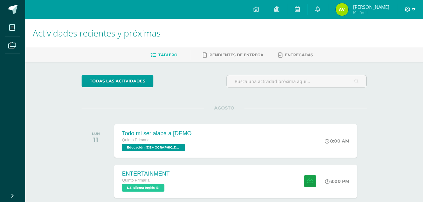
click at [407, 9] on icon at bounding box center [407, 9] width 5 height 5
click at [407, 8] on icon at bounding box center [407, 9] width 5 height 5
click at [409, 11] on icon at bounding box center [407, 9] width 5 height 5
click at [393, 44] on span "Cerrar sesión" at bounding box center [394, 43] width 28 height 6
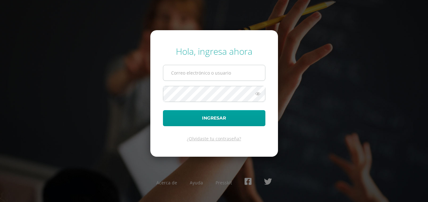
click at [212, 75] on input "text" at bounding box center [214, 72] width 102 height 15
type input "[EMAIL_ADDRESS][DOMAIN_NAME]"
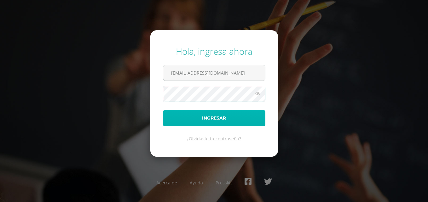
click at [242, 124] on button "Ingresar" at bounding box center [214, 118] width 102 height 16
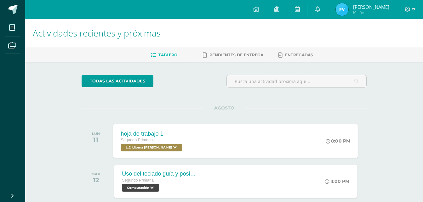
click at [221, 132] on div "hoja de trabajo 1 Segundo Primaria L.2 Idioma [PERSON_NAME] 'A' 8:00 PM hoja de…" at bounding box center [235, 141] width 245 height 34
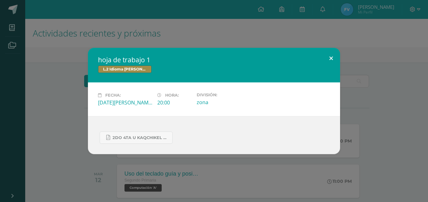
click at [328, 59] on button at bounding box center [331, 58] width 18 height 21
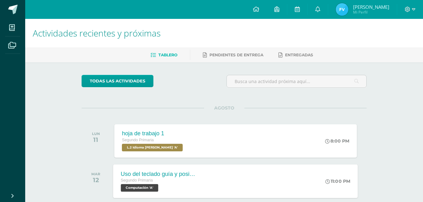
click at [226, 180] on div "Uso del teclado guía y posicionamiento de manos [PERSON_NAME] Segundo Primaria …" at bounding box center [235, 181] width 245 height 34
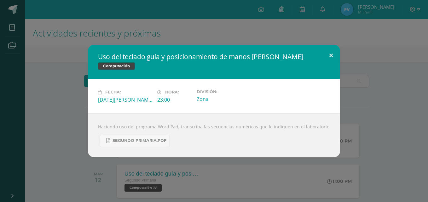
click at [331, 54] on button at bounding box center [331, 55] width 18 height 21
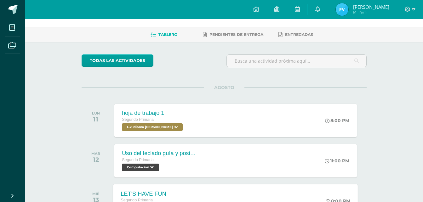
scroll to position [32, 0]
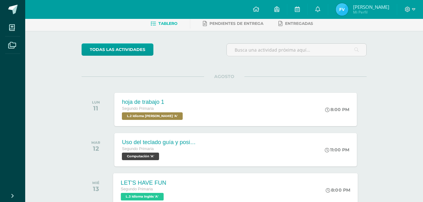
click at [187, 179] on div "LET'S HAVE FUN Segundo Primaria L.3 Idioma Inglés 'A' 8:00 PM LET'S HAVE FUN L.…" at bounding box center [235, 190] width 245 height 34
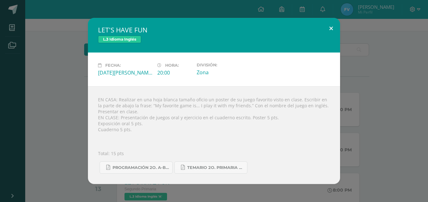
click at [330, 30] on button at bounding box center [331, 28] width 18 height 21
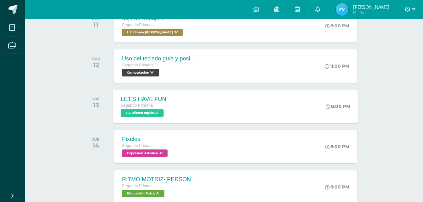
scroll to position [126, 0]
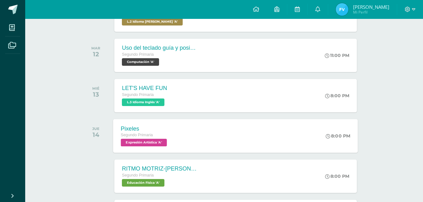
click at [174, 130] on div "Pixeles Segundo Primaria Expresión Artística 'A'" at bounding box center [144, 136] width 63 height 34
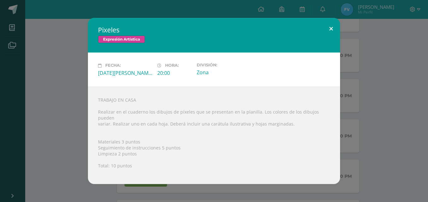
click at [332, 26] on button at bounding box center [331, 28] width 18 height 21
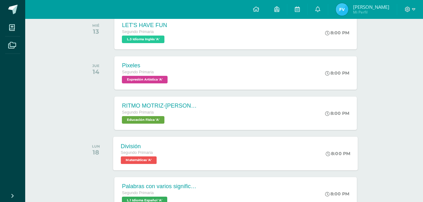
scroll to position [252, 0]
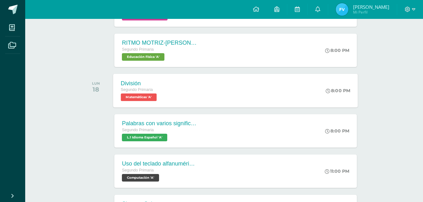
click at [164, 101] on div "División Segundo Primaria Matemáticas 'A'" at bounding box center [139, 91] width 53 height 34
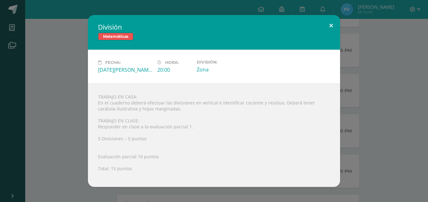
click at [330, 24] on button at bounding box center [331, 25] width 18 height 21
